Goal: Book appointment/travel/reservation

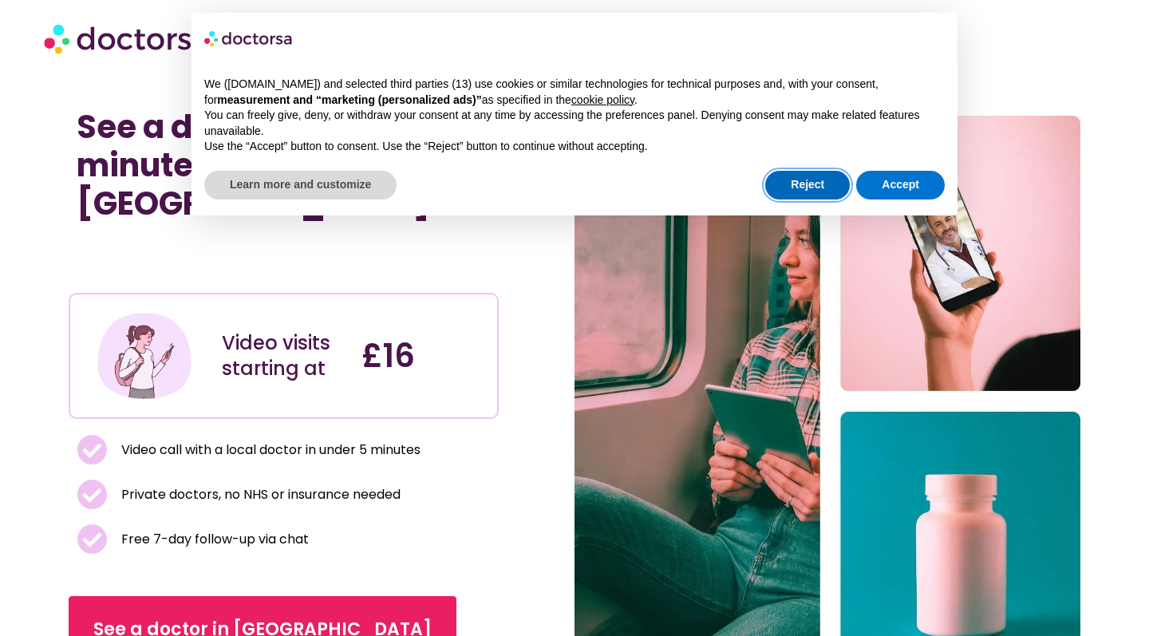
click at [815, 180] on button "Reject" at bounding box center [807, 185] width 85 height 29
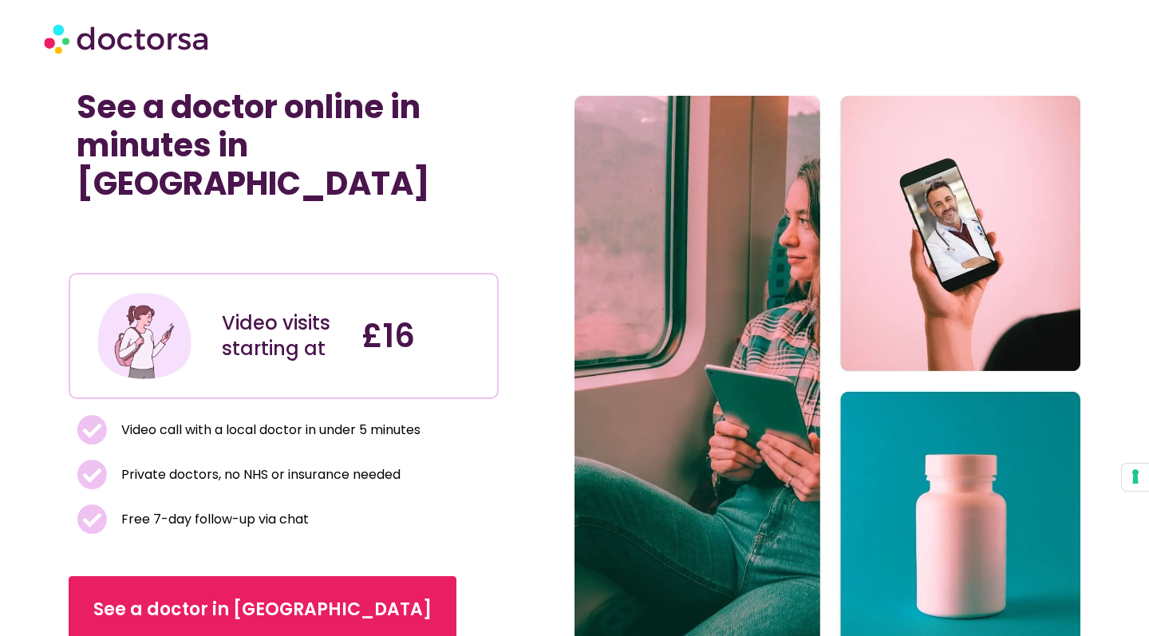
scroll to position [31, 0]
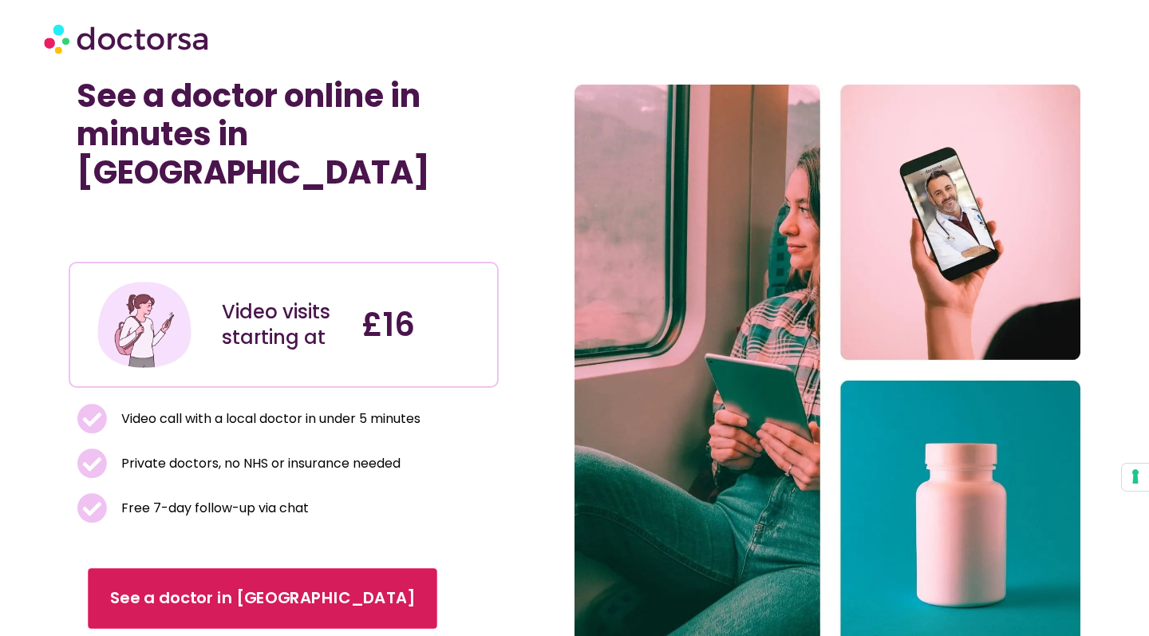
click at [215, 568] on link "See a doctor in [GEOGRAPHIC_DATA]" at bounding box center [263, 598] width 349 height 61
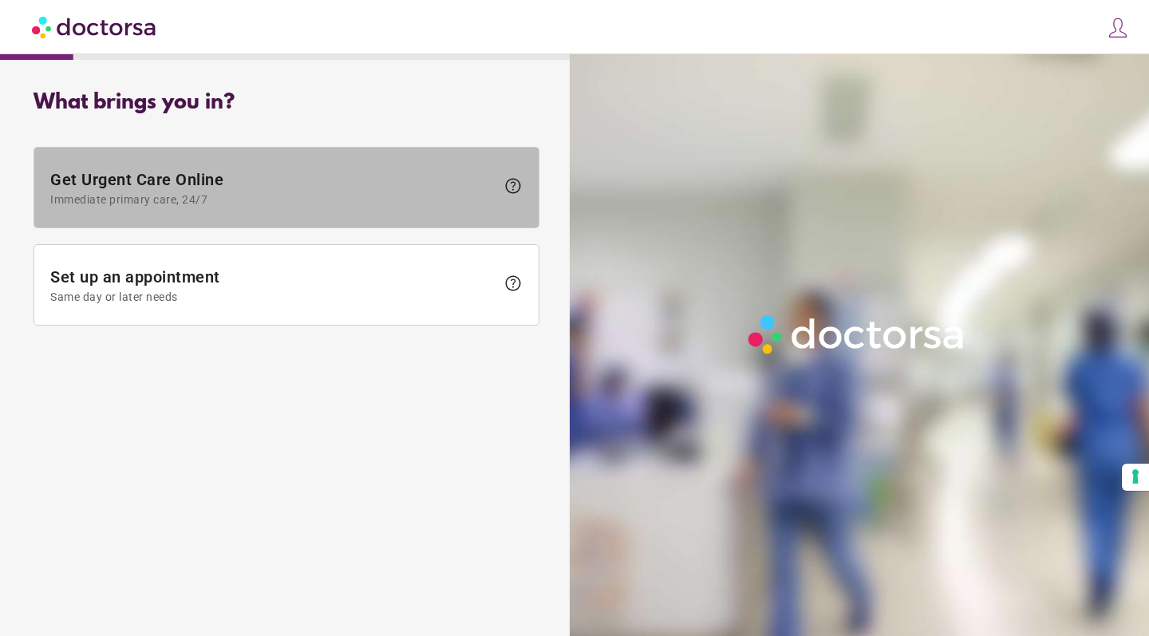
click at [482, 200] on span "Immediate primary care, 24/7" at bounding box center [272, 199] width 445 height 13
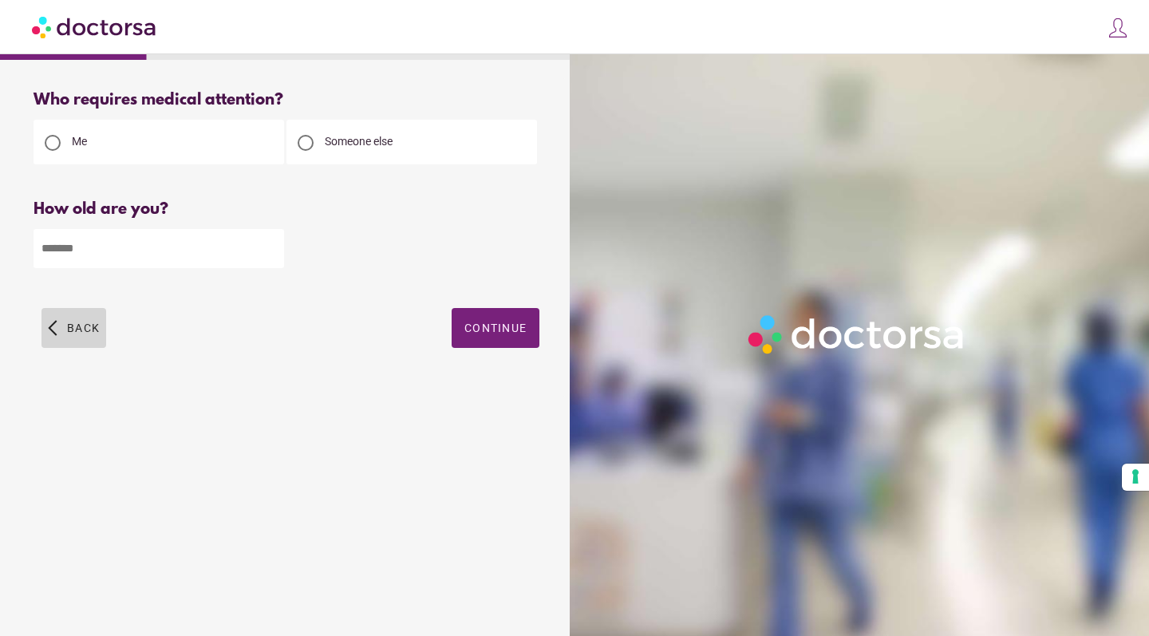
click at [74, 322] on span "button" at bounding box center [74, 328] width 65 height 40
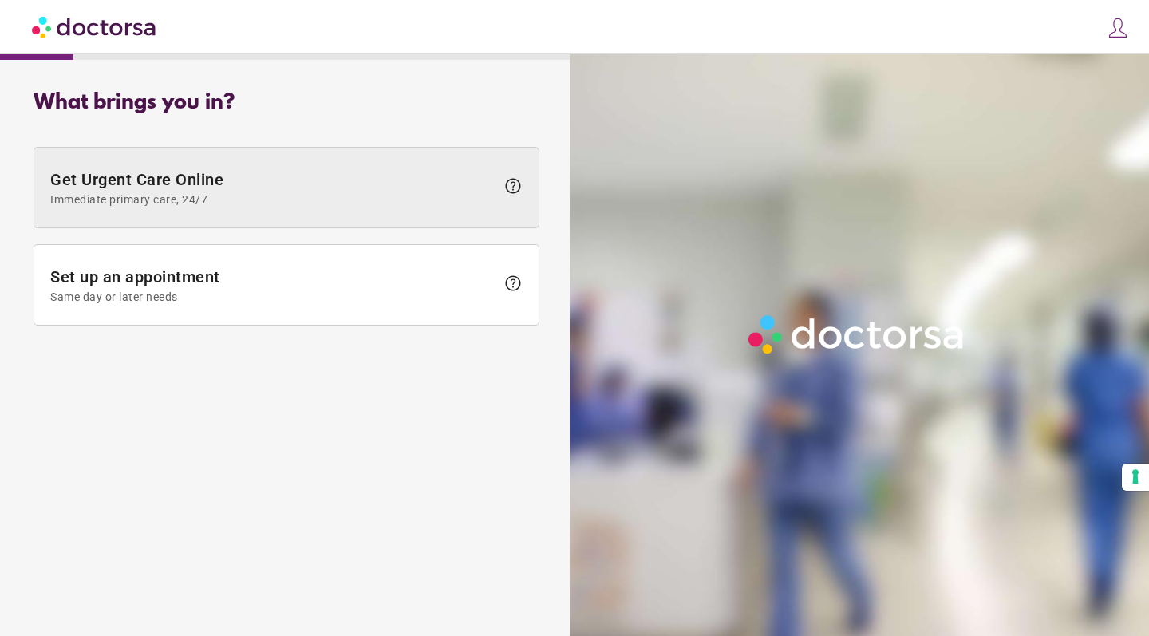
click at [361, 204] on span "Immediate primary care, 24/7" at bounding box center [272, 199] width 445 height 13
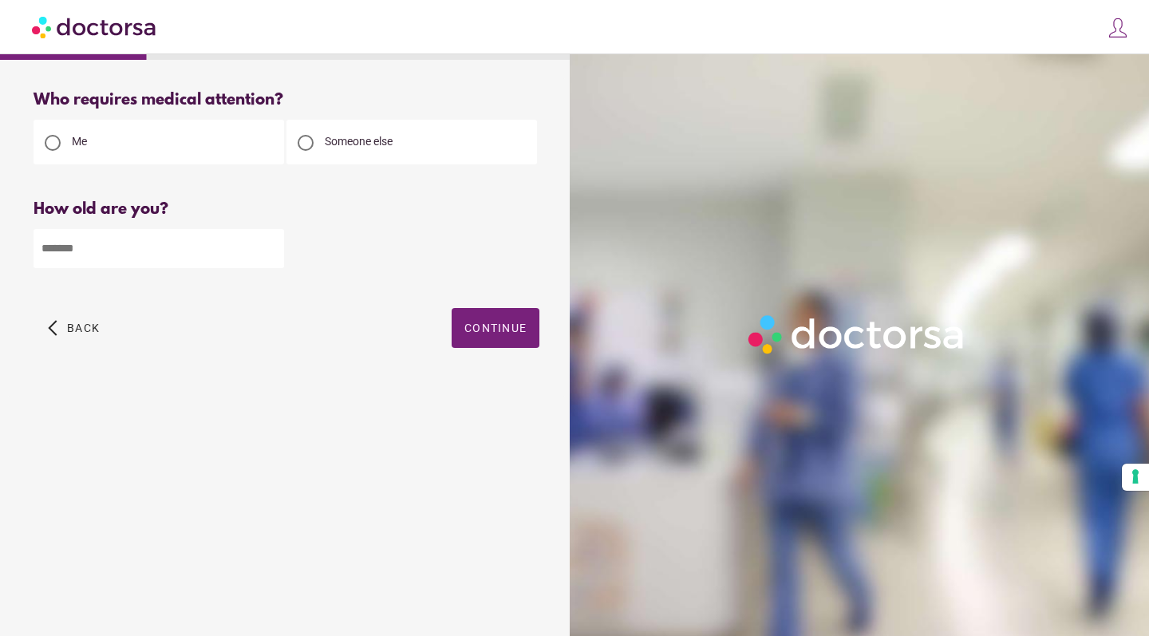
click at [234, 241] on input "number" at bounding box center [159, 248] width 251 height 39
type input "**"
click at [495, 315] on span "button" at bounding box center [496, 328] width 88 height 40
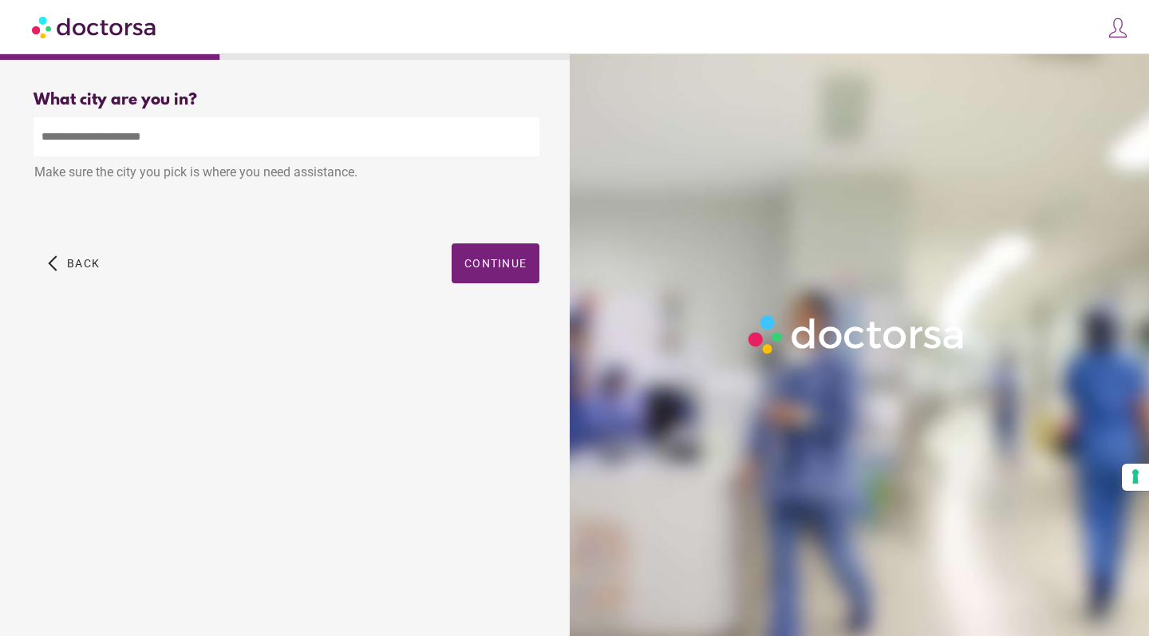
click at [253, 129] on input "text" at bounding box center [287, 136] width 506 height 39
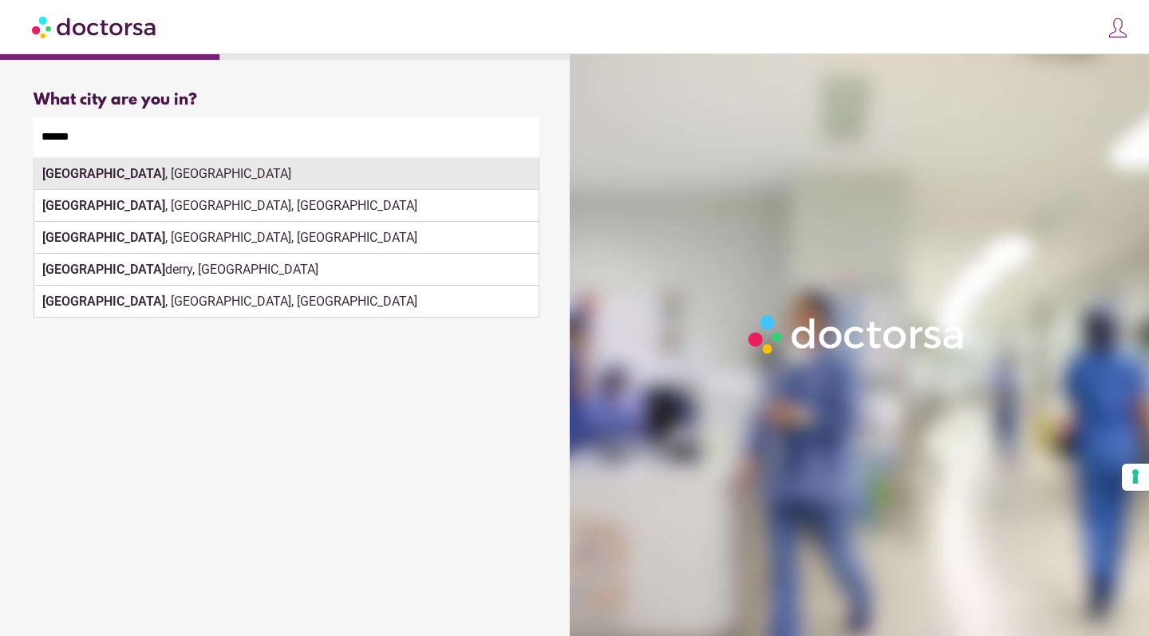
click at [110, 175] on div "London , UK" at bounding box center [286, 174] width 504 height 32
type input "**********"
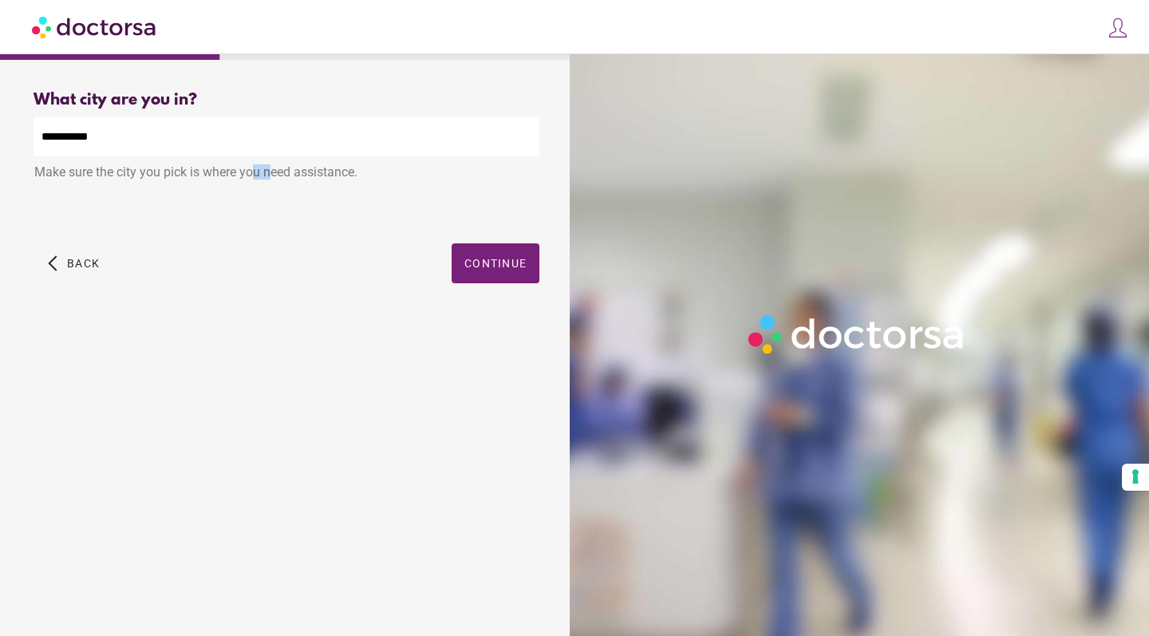
click at [110, 175] on div "Make sure the city you pick is where you need assistance." at bounding box center [287, 173] width 506 height 35
click at [483, 266] on span "Continue" at bounding box center [496, 263] width 62 height 13
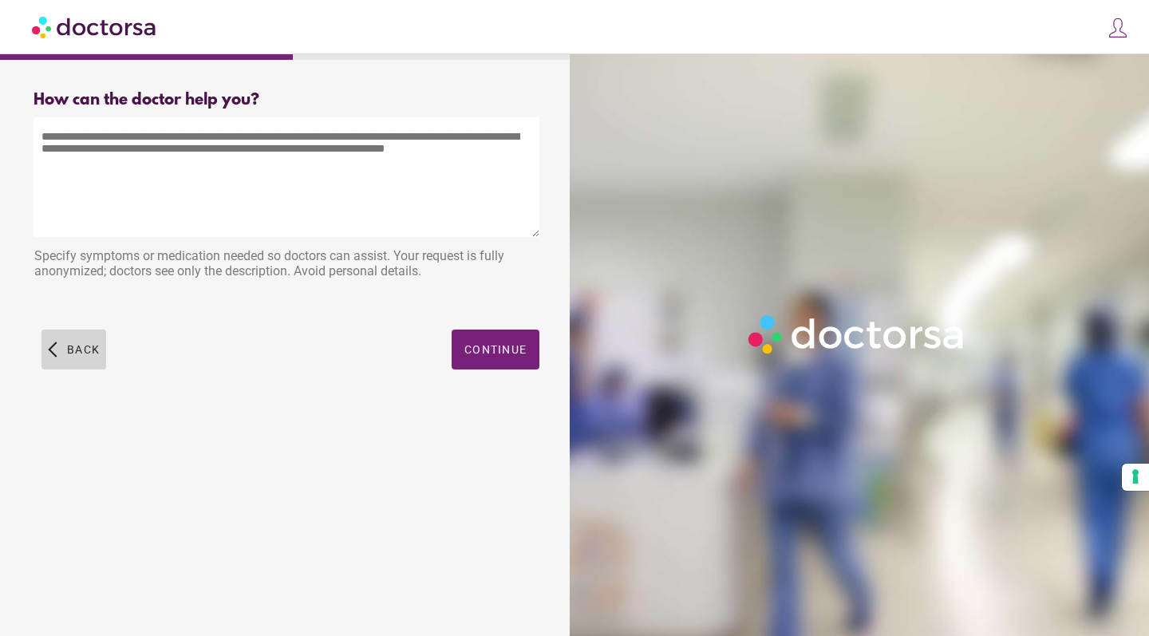
click at [49, 336] on span "button" at bounding box center [74, 350] width 65 height 40
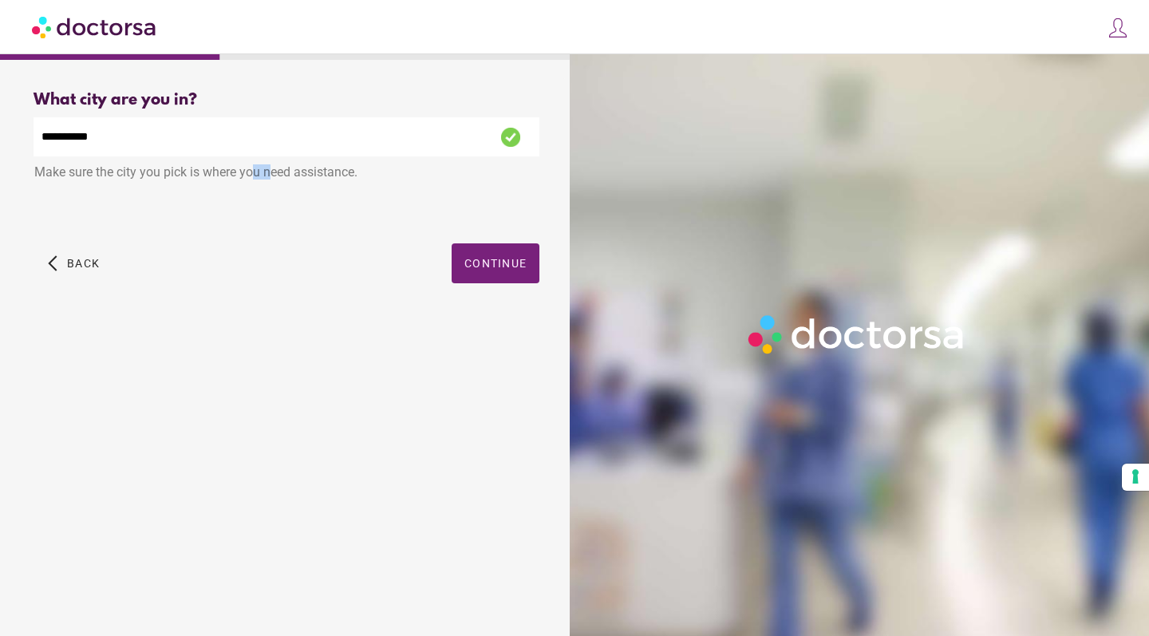
click at [49, 336] on div "What brings you in? Get Urgent Care Online Immediate primary care, 24/7 help Se…" at bounding box center [286, 338] width 557 height 521
click at [583, 4] on div "close Log in Make a request Your appointments Your profile Welcome back Log in …" at bounding box center [574, 27] width 1149 height 54
